Goal: Information Seeking & Learning: Understand process/instructions

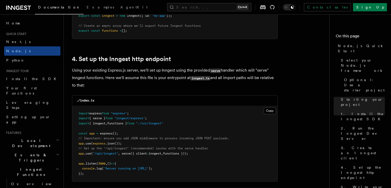
scroll to position [760, 0]
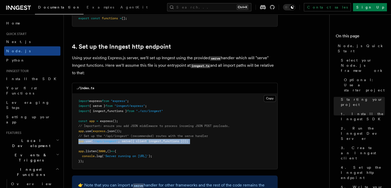
drag, startPoint x: 78, startPoint y: 141, endPoint x: 215, endPoint y: 145, distance: 137.2
click at [215, 145] on pre "import express from "express" ; import { serve } from "inngest/express" ; impor…" at bounding box center [174, 131] width 205 height 76
copy code "app .use ( "/api/inngest" , serve ({ client : inngest , functions }));"
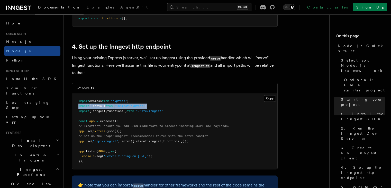
drag, startPoint x: 156, startPoint y: 108, endPoint x: 78, endPoint y: 107, distance: 77.5
click at [78, 107] on pre "import express from "express" ; import { serve } from "inngest/express" ; impor…" at bounding box center [174, 131] width 205 height 76
copy span "import { serve } from "inngest/express" ;"
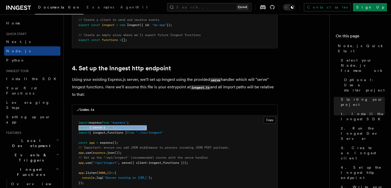
scroll to position [738, 0]
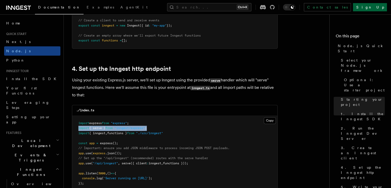
click at [371, 8] on link "Sign Up" at bounding box center [370, 7] width 34 height 8
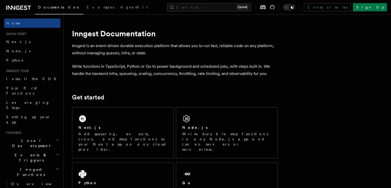
click at [28, 7] on icon at bounding box center [18, 8] width 25 height 6
